Goal: Information Seeking & Learning: Check status

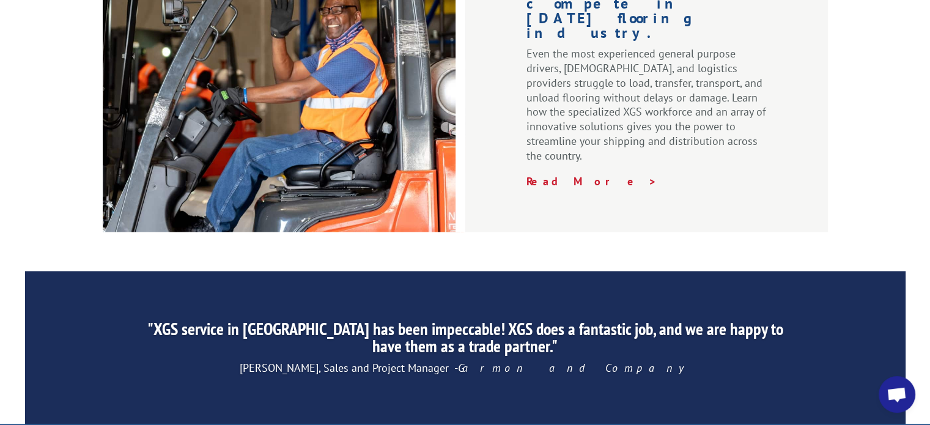
scroll to position [1994, 0]
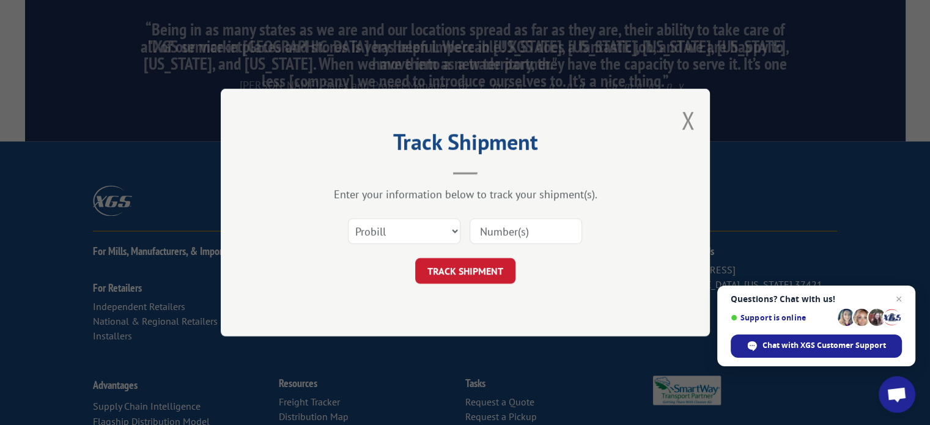
click at [513, 232] on input at bounding box center [526, 231] width 112 height 26
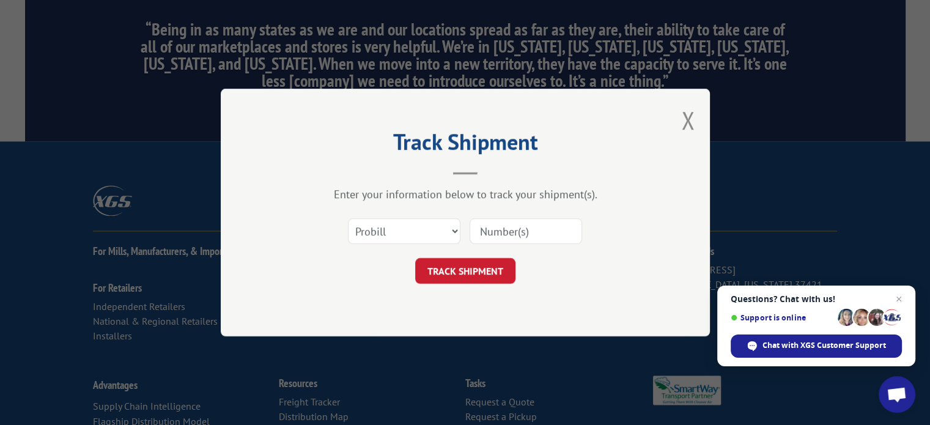
click at [515, 230] on input at bounding box center [526, 231] width 112 height 26
type input "15963452"
click at [492, 270] on button "TRACK SHIPMENT" at bounding box center [465, 271] width 100 height 26
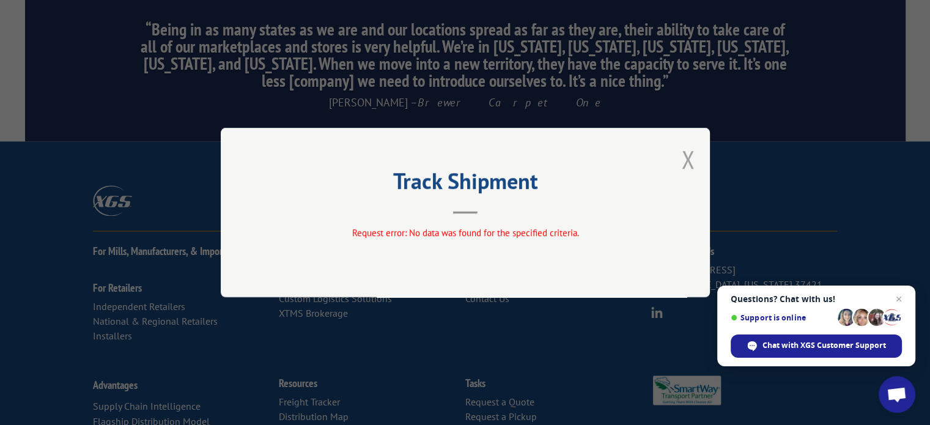
click at [687, 153] on button "Close modal" at bounding box center [687, 159] width 13 height 32
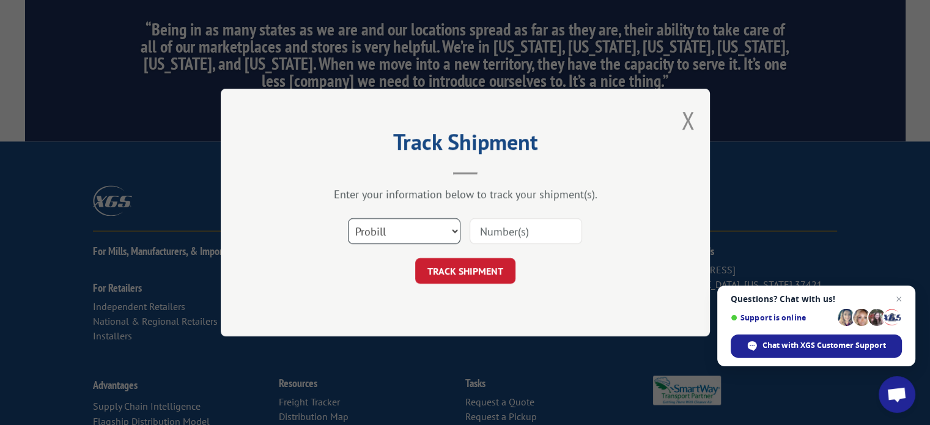
click at [452, 234] on select "Select category... Probill BOL PO" at bounding box center [404, 231] width 112 height 26
select select "bol"
click at [348, 218] on select "Select category... Probill BOL PO" at bounding box center [404, 231] width 112 height 26
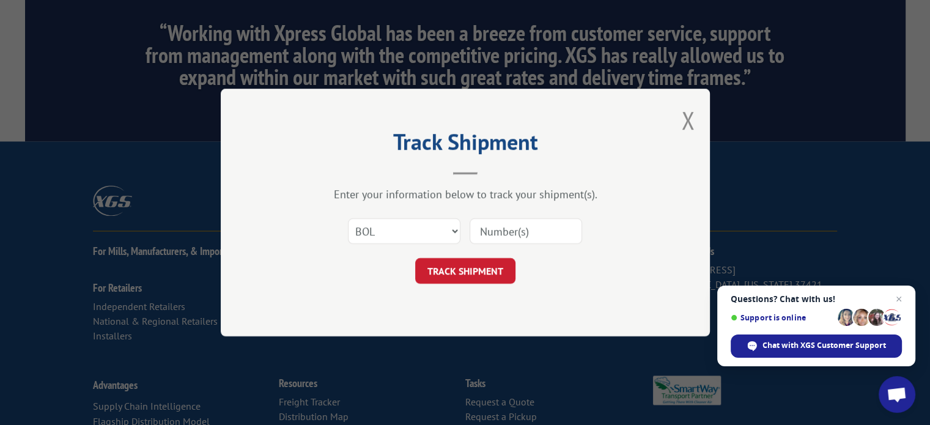
click at [518, 234] on input at bounding box center [526, 231] width 112 height 26
type input "15963452"
click at [501, 275] on button "TRACK SHIPMENT" at bounding box center [465, 271] width 100 height 26
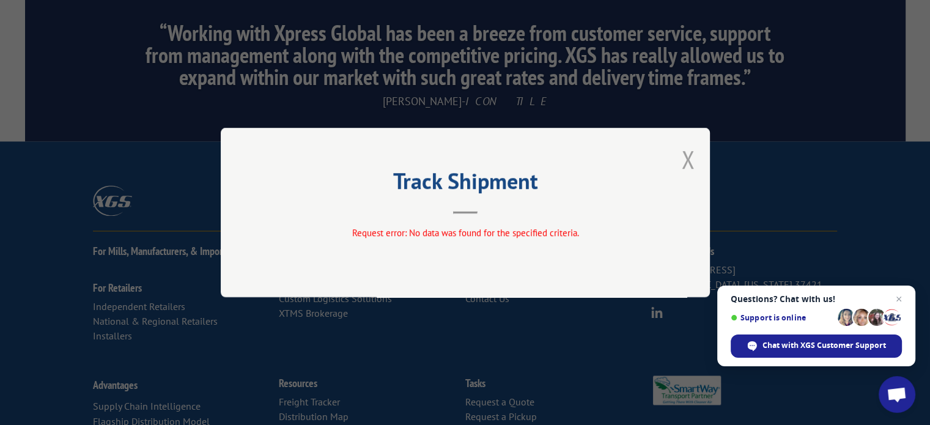
click at [682, 149] on button "Close modal" at bounding box center [687, 159] width 13 height 32
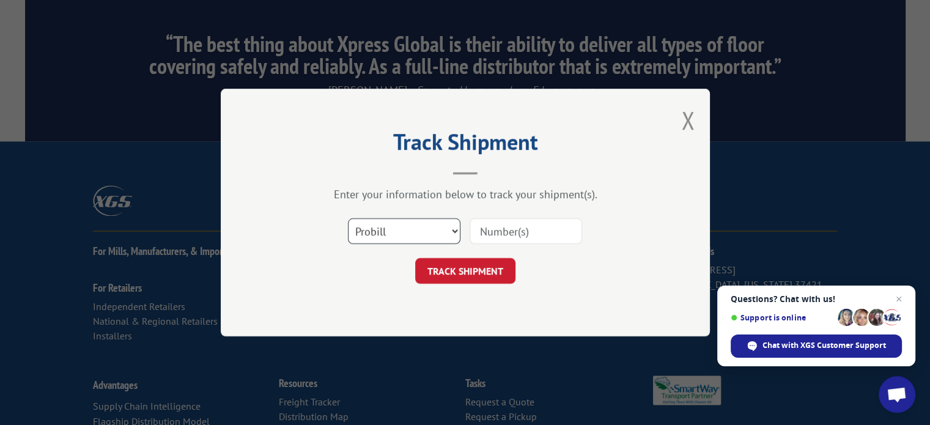
click at [454, 232] on select "Select category... Probill BOL PO" at bounding box center [404, 231] width 112 height 26
select select "po"
click at [348, 218] on select "Select category... Probill BOL PO" at bounding box center [404, 231] width 112 height 26
click at [516, 227] on input at bounding box center [526, 231] width 112 height 26
type input "15963452"
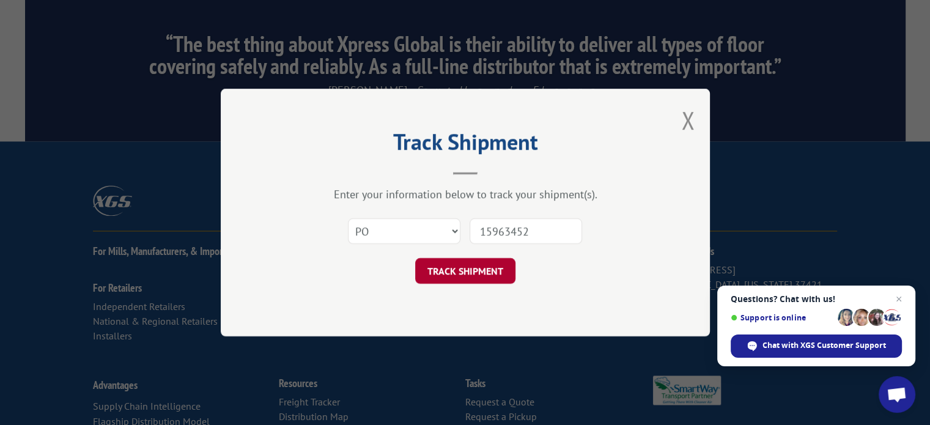
click at [470, 274] on button "TRACK SHIPMENT" at bounding box center [465, 271] width 100 height 26
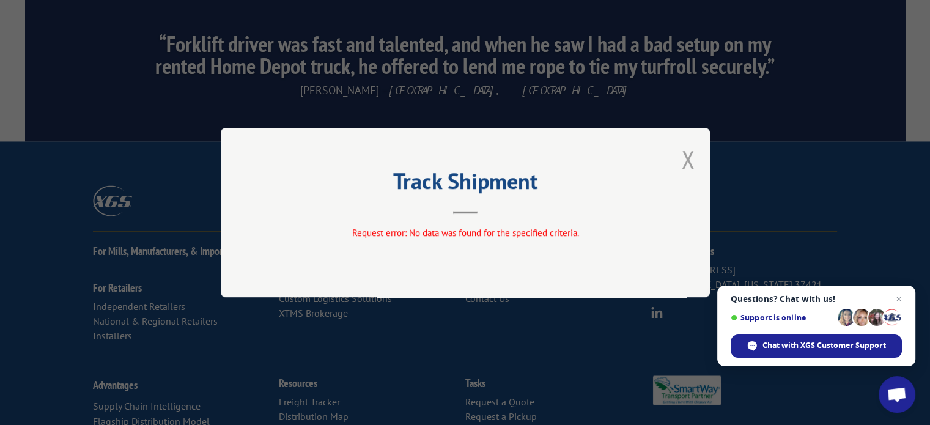
click at [690, 168] on button "Close modal" at bounding box center [687, 159] width 13 height 32
